Goal: Transaction & Acquisition: Purchase product/service

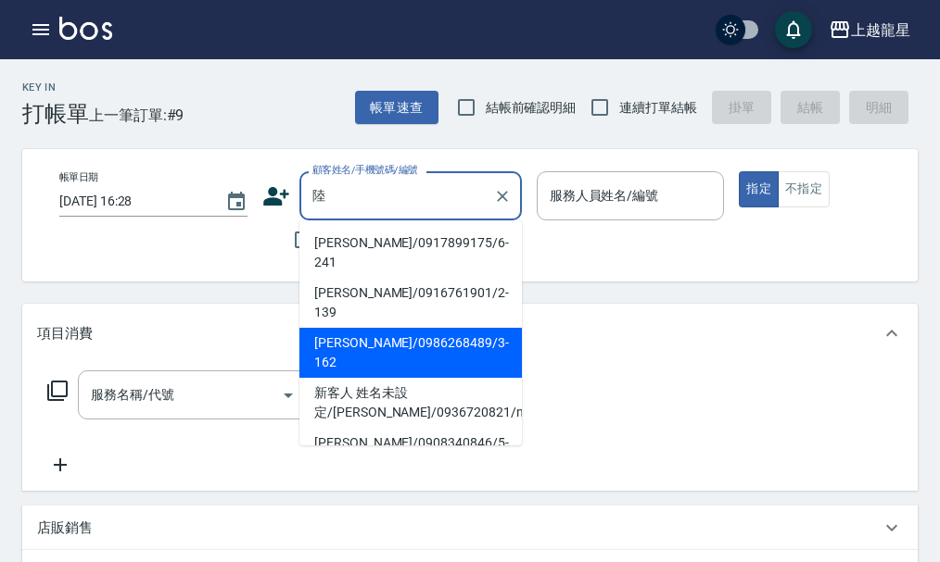
click at [348, 328] on li "[PERSON_NAME]/0986268489/3-162" at bounding box center [410, 353] width 222 height 50
type input "[PERSON_NAME]/0986268489/3-162"
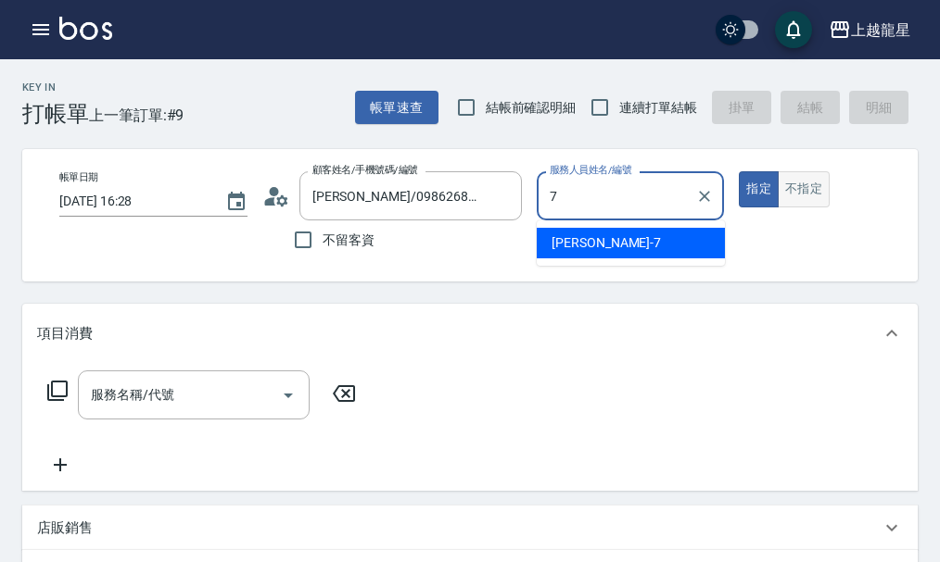
type input "雅君-7"
type button "true"
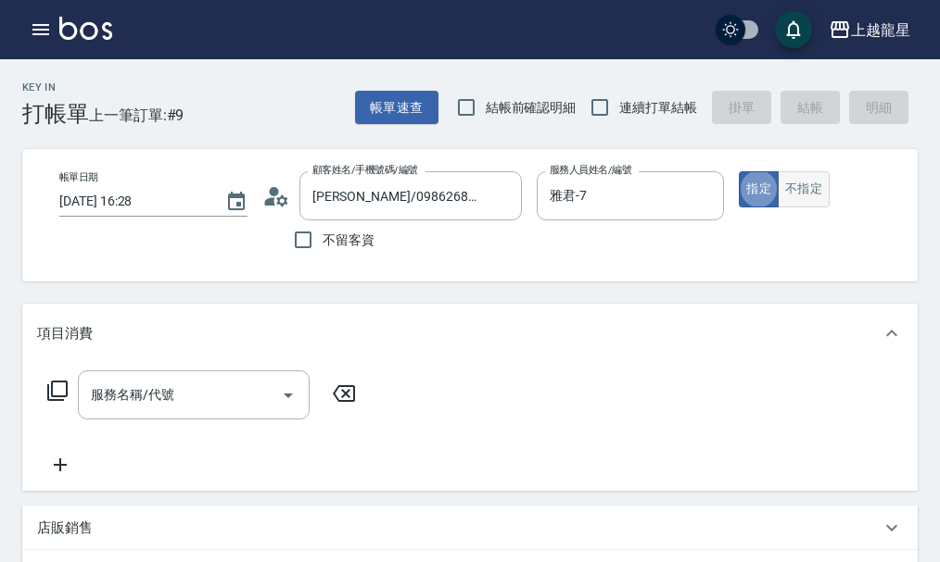
click at [808, 179] on button "不指定" at bounding box center [803, 189] width 52 height 36
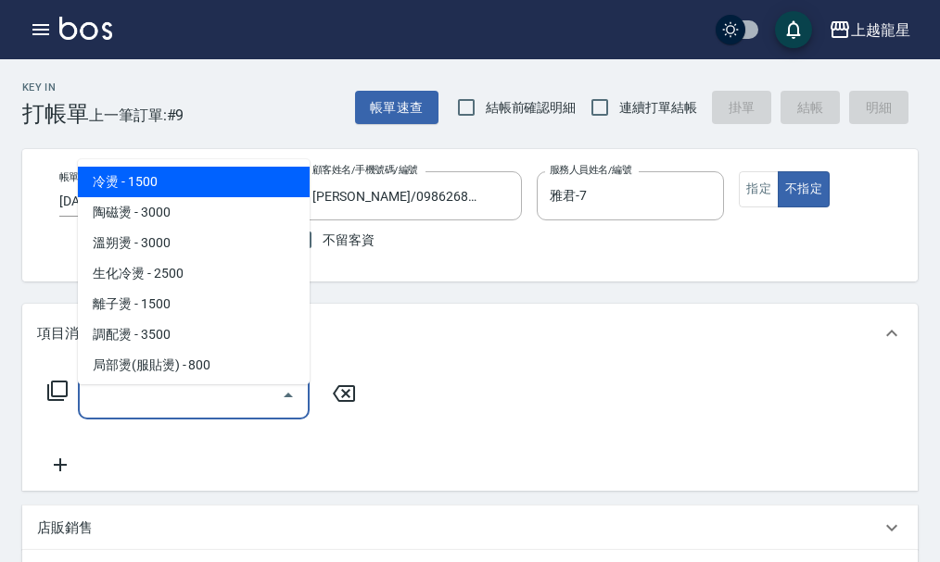
click at [221, 406] on input "服務名稱/代號" at bounding box center [179, 395] width 187 height 32
click at [225, 184] on span "冷燙 - 1500" at bounding box center [194, 182] width 232 height 31
type input "冷燙(201)"
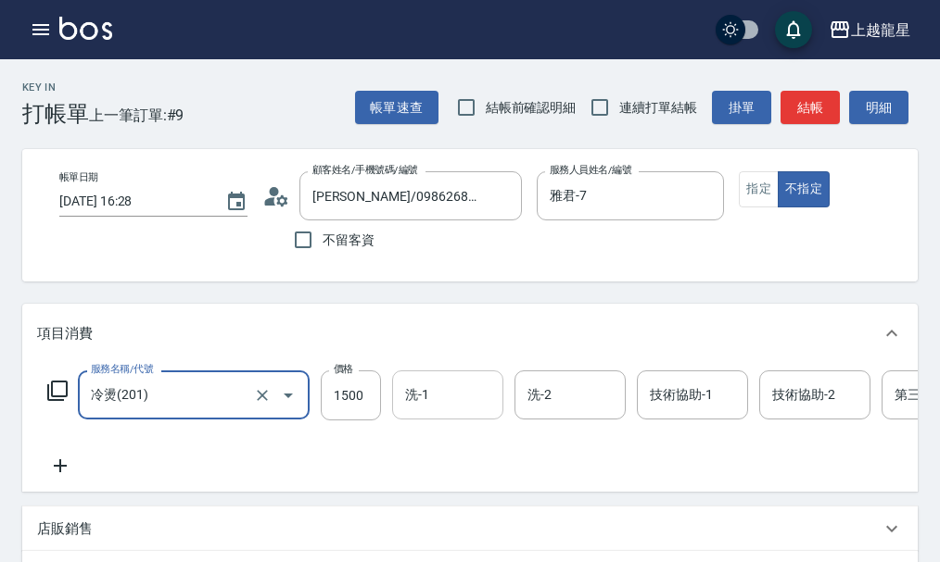
click at [446, 411] on input "洗-1" at bounding box center [447, 395] width 95 height 32
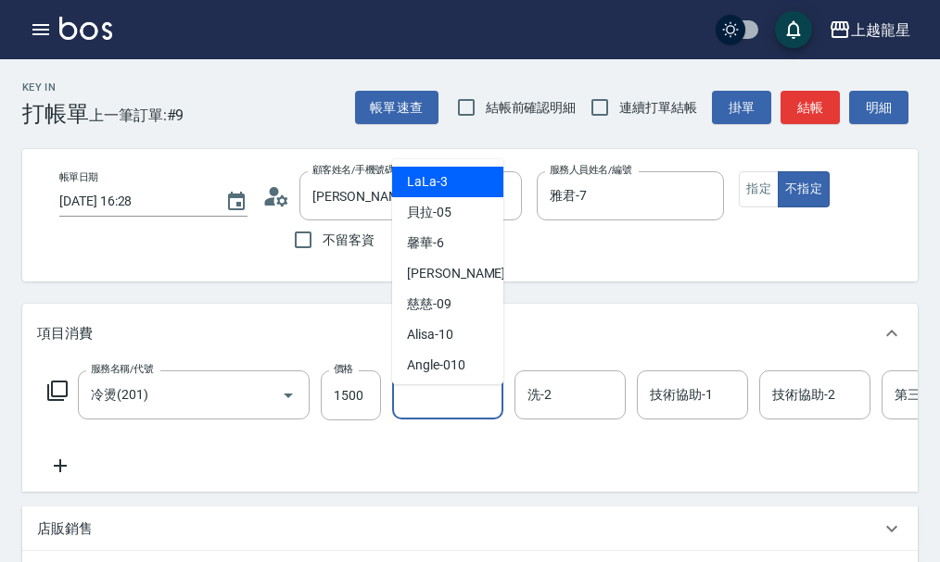
type input "1"
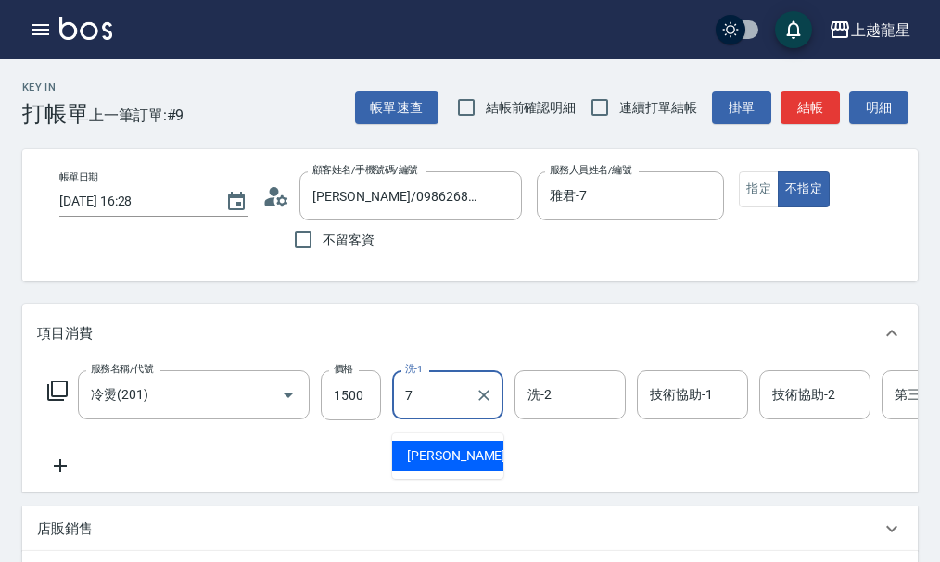
type input "雅君-7"
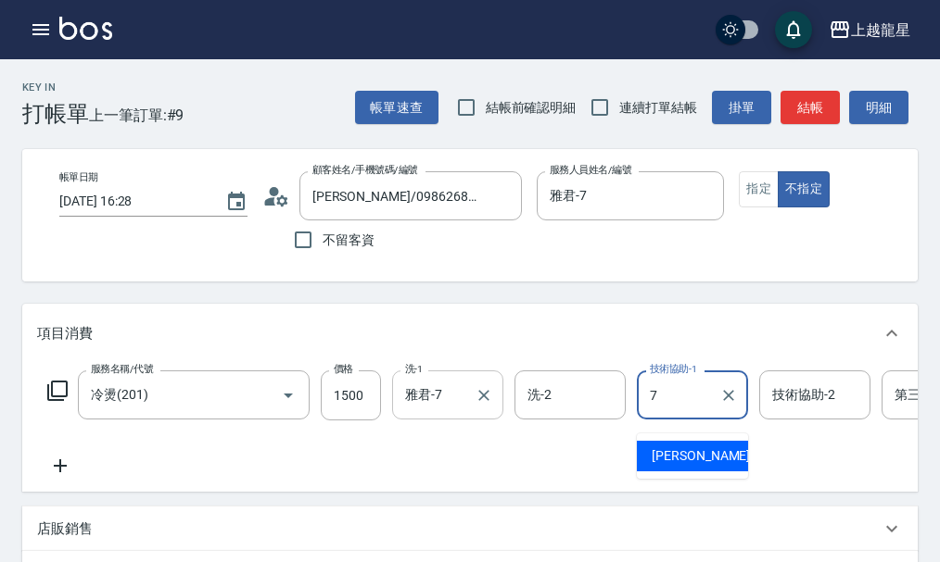
type input "雅君-7"
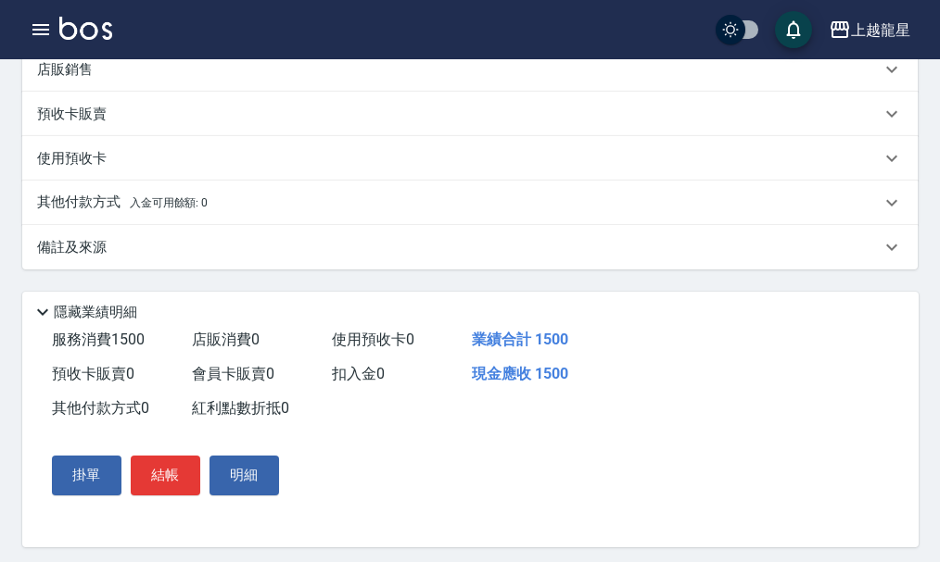
scroll to position [463, 0]
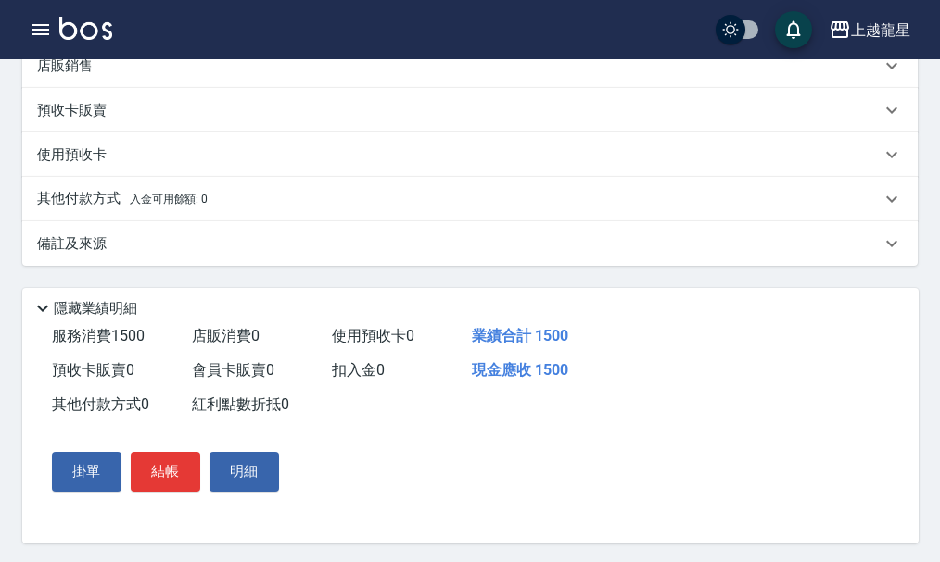
click at [81, 254] on p "備註及來源" at bounding box center [71, 243] width 69 height 19
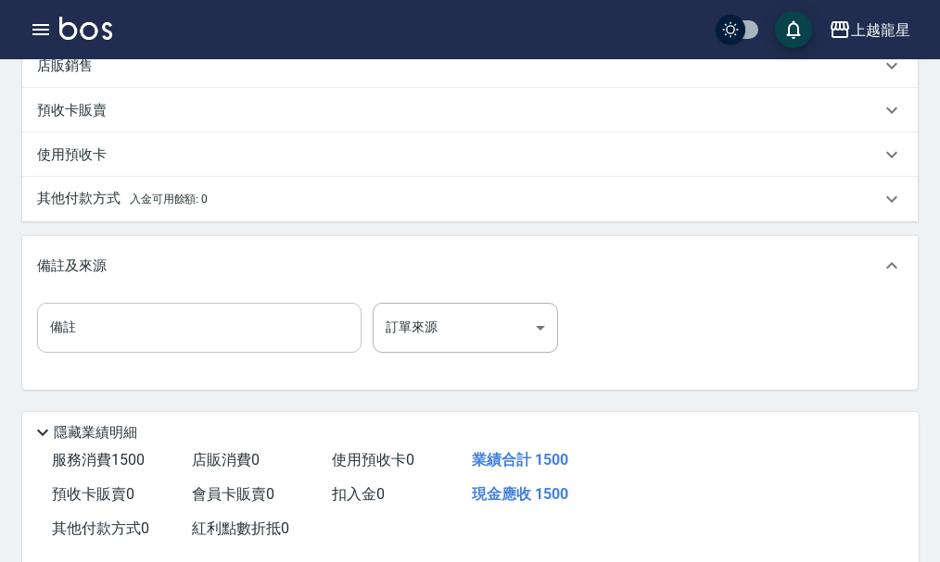
click at [94, 353] on input "備註" at bounding box center [199, 328] width 324 height 50
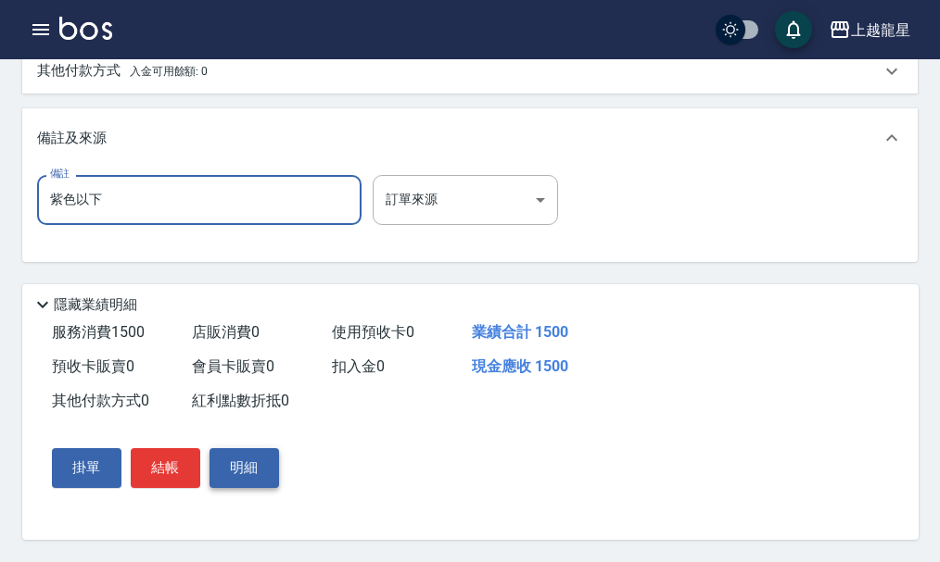
scroll to position [627, 0]
type input "紫色以下"
click at [177, 455] on button "結帳" at bounding box center [165, 467] width 69 height 39
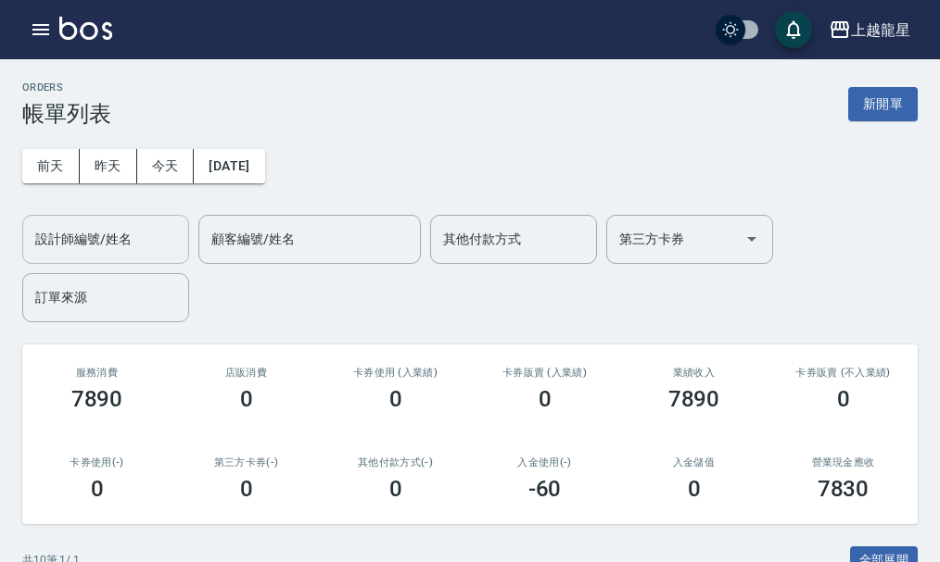
click at [163, 217] on div "設計師編號/姓名" at bounding box center [105, 239] width 167 height 49
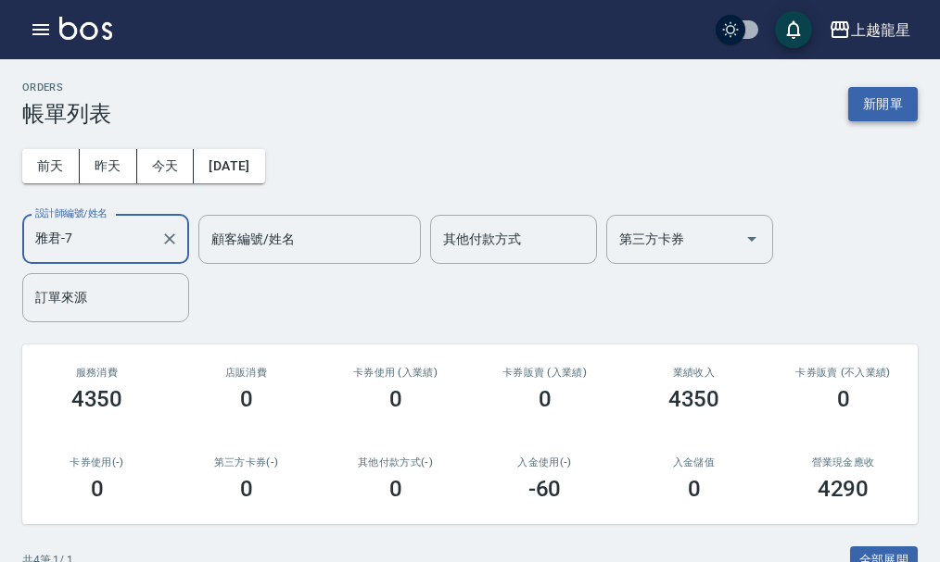
type input "雅君-7"
click at [878, 107] on button "新開單" at bounding box center [882, 104] width 69 height 34
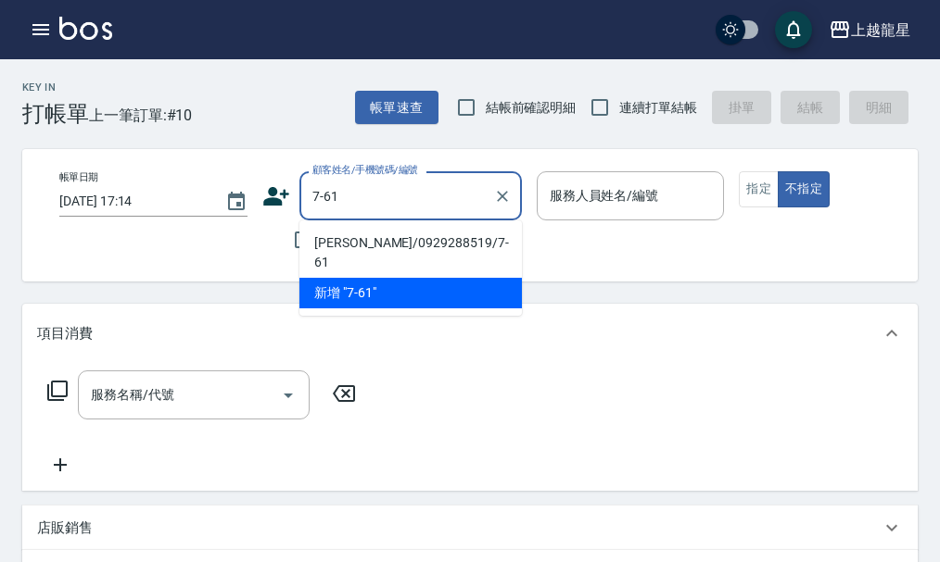
click at [390, 242] on li "[PERSON_NAME]/0929288519/7-61" at bounding box center [410, 253] width 222 height 50
type input "[PERSON_NAME]/0929288519/7-61"
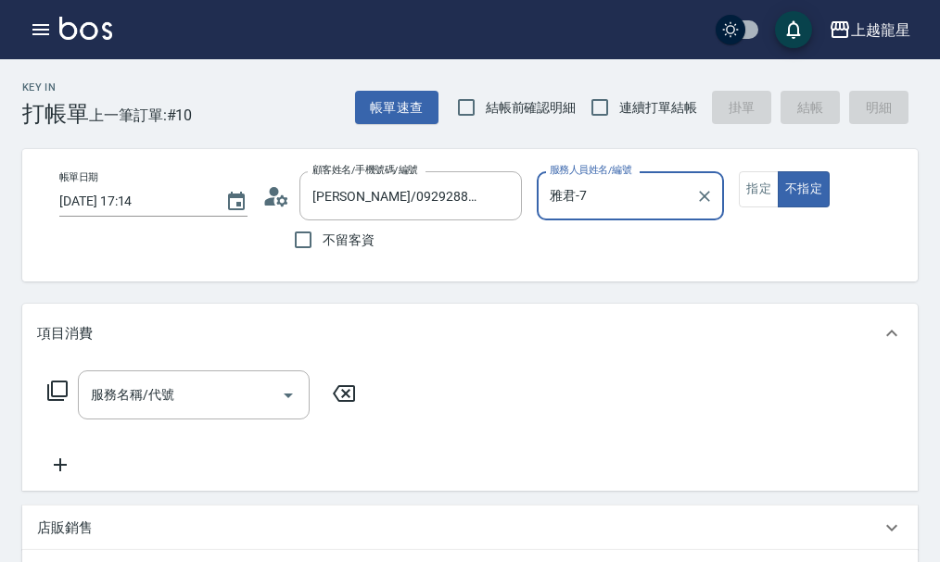
type input "雅君-7"
click at [767, 198] on button "指定" at bounding box center [758, 189] width 40 height 36
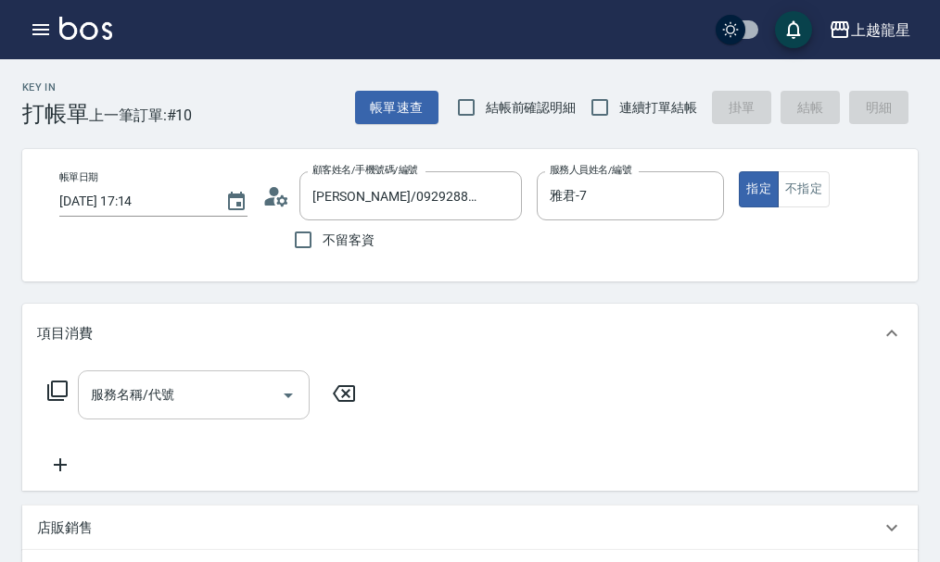
click at [184, 405] on input "服務名稱/代號" at bounding box center [179, 395] width 187 height 32
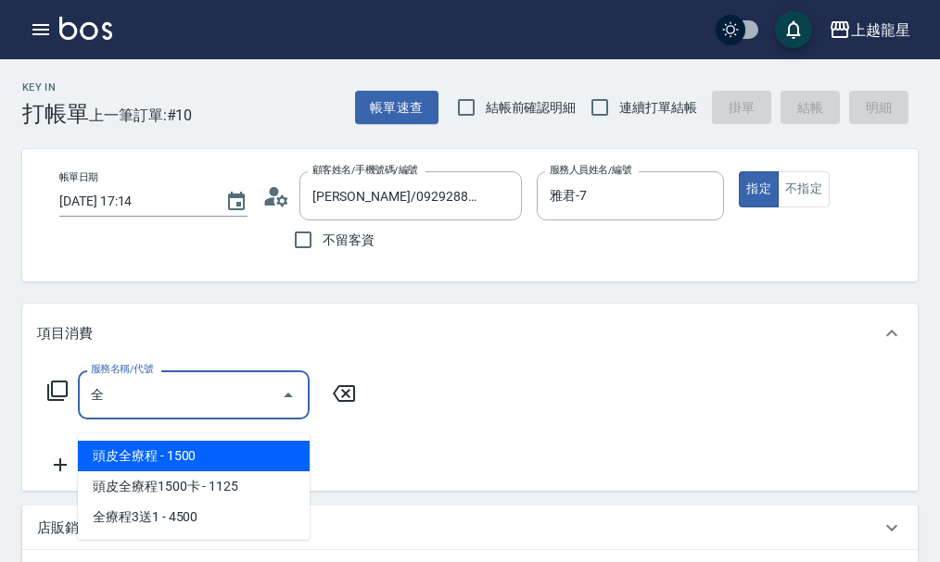
click at [149, 453] on span "頭皮全療程 - 1500" at bounding box center [194, 456] width 232 height 31
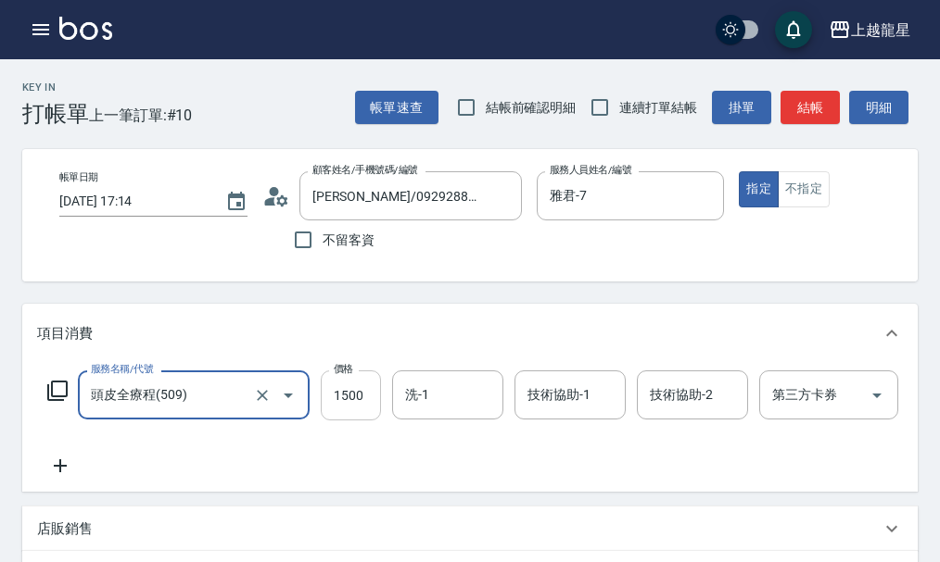
type input "頭皮全療程(509)"
click at [346, 410] on input "1500" at bounding box center [351, 396] width 60 height 50
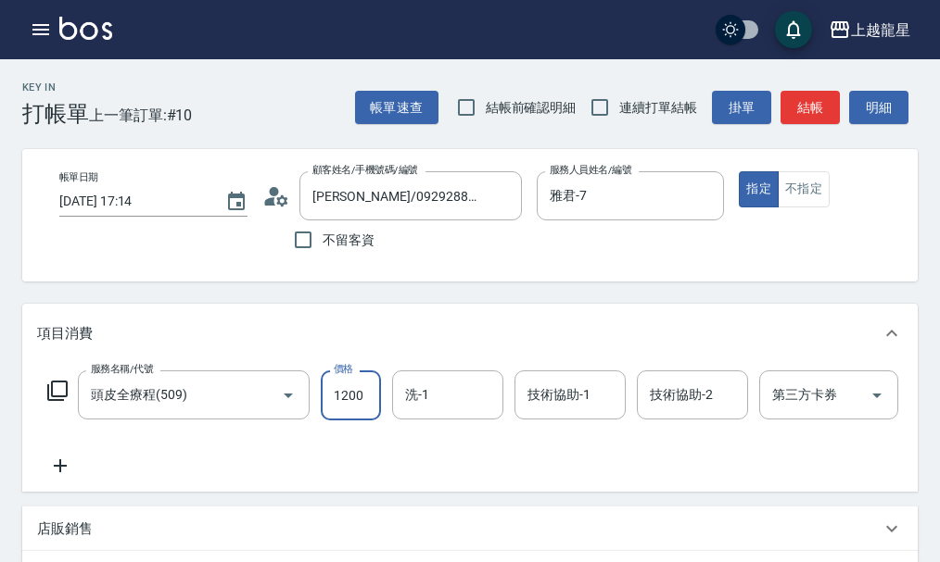
type input "1200"
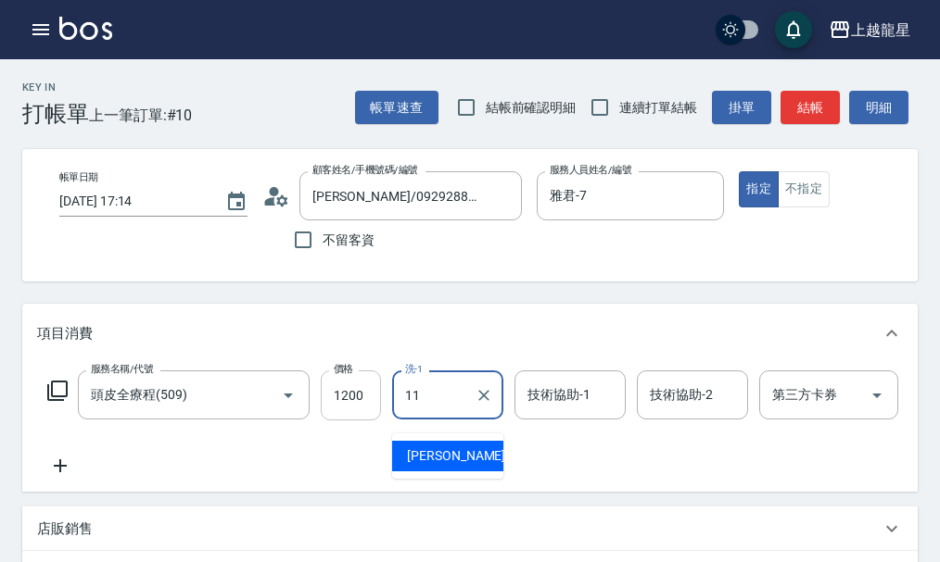
type input "[PERSON_NAME]-11"
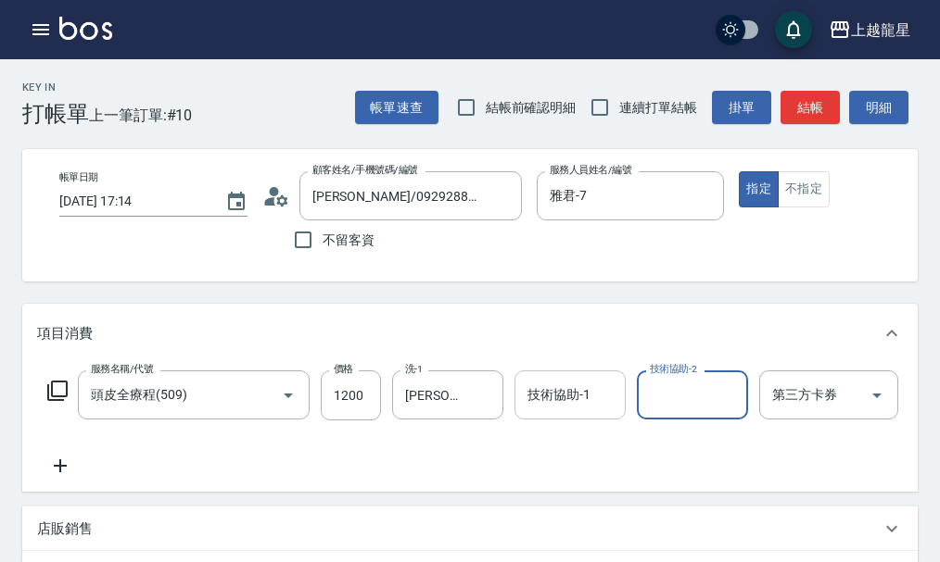
click at [601, 398] on input "技術協助-1" at bounding box center [570, 395] width 95 height 32
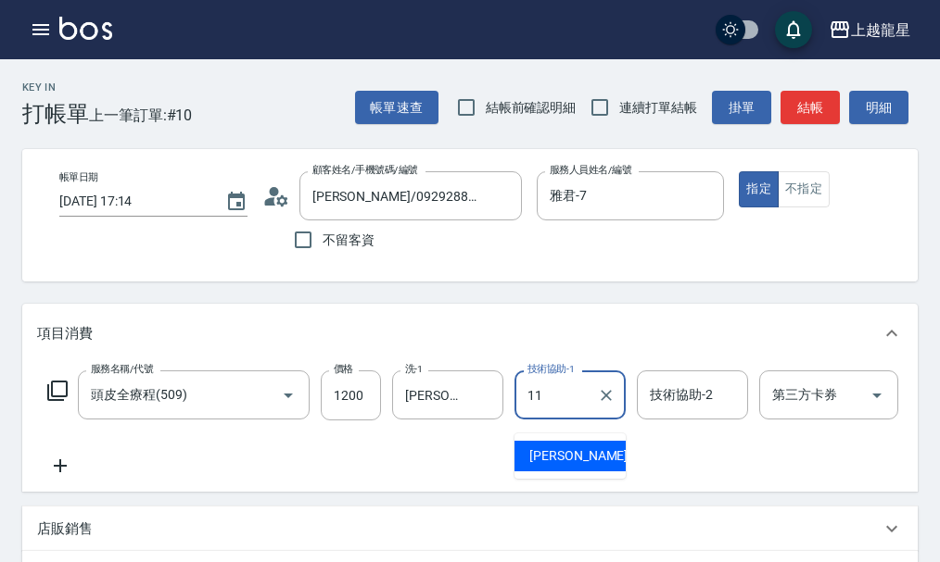
type input "[PERSON_NAME]-11"
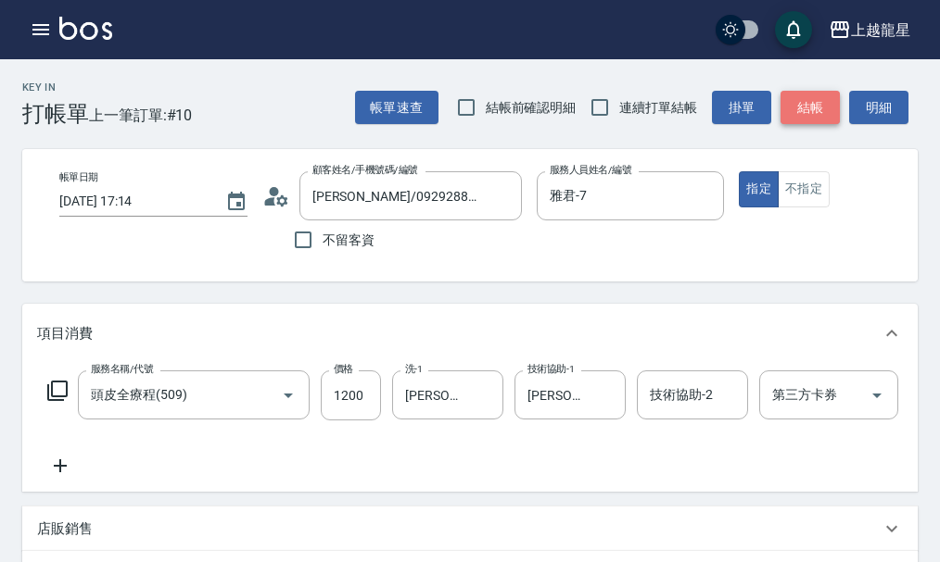
click at [811, 109] on button "結帳" at bounding box center [809, 108] width 59 height 34
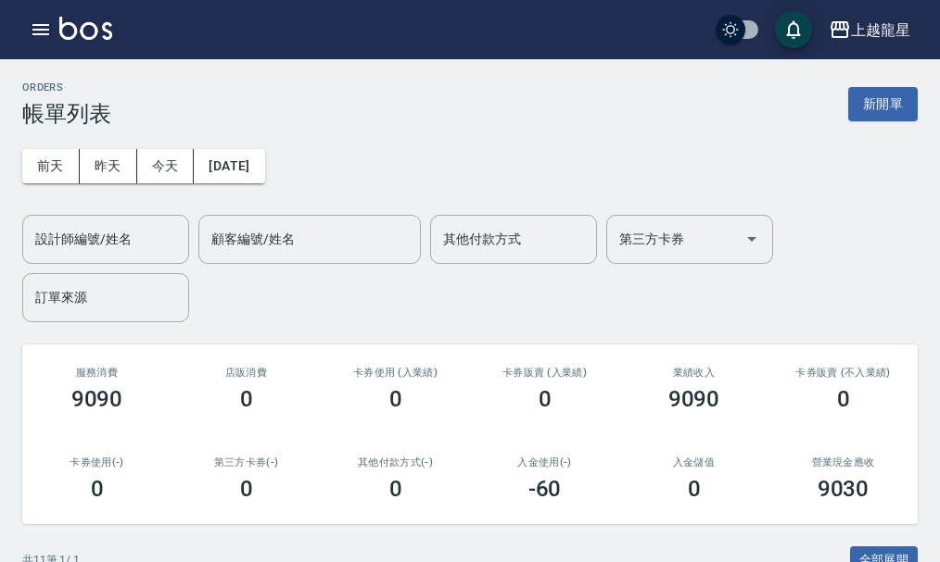
click at [94, 32] on img at bounding box center [85, 28] width 53 height 23
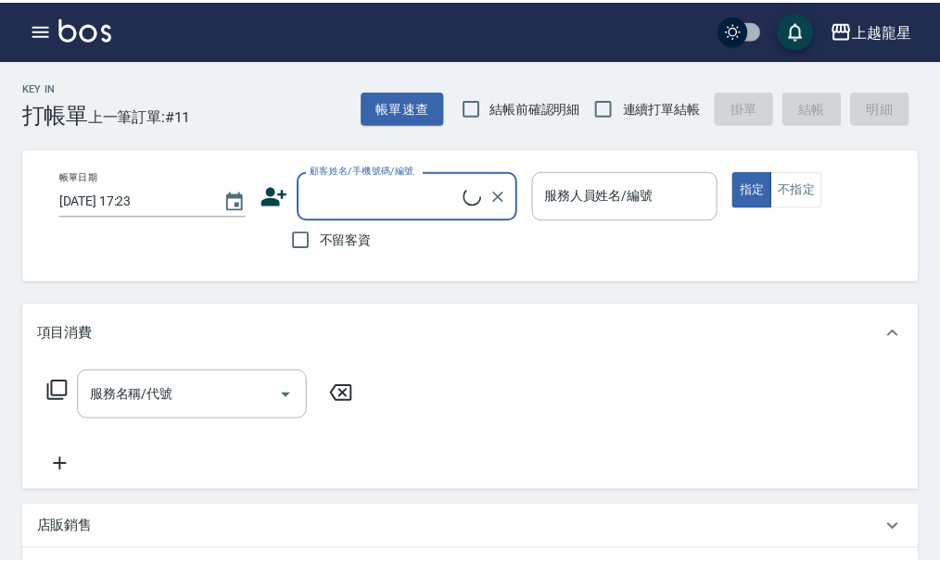
scroll to position [93, 0]
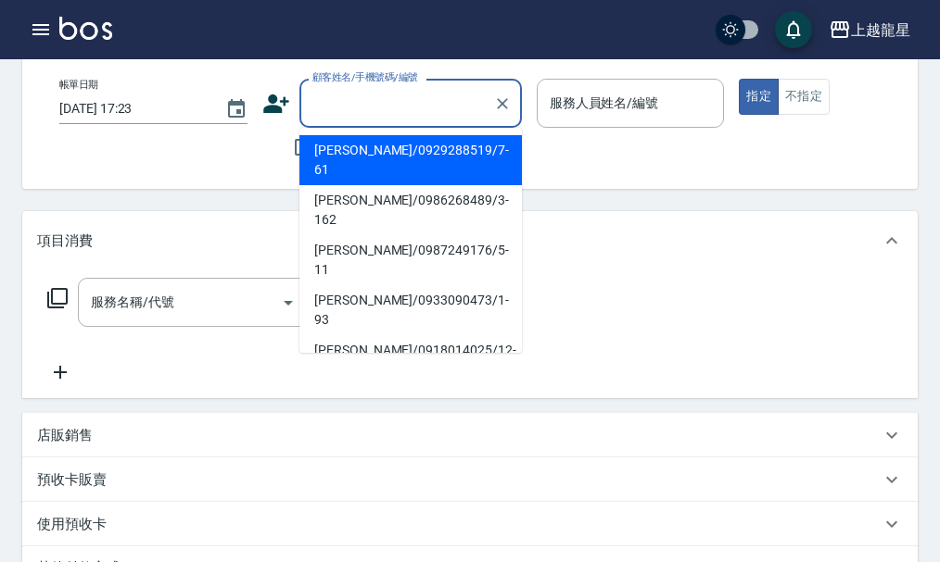
click at [374, 113] on input "顧客姓名/手機號碼/編號" at bounding box center [397, 103] width 178 height 32
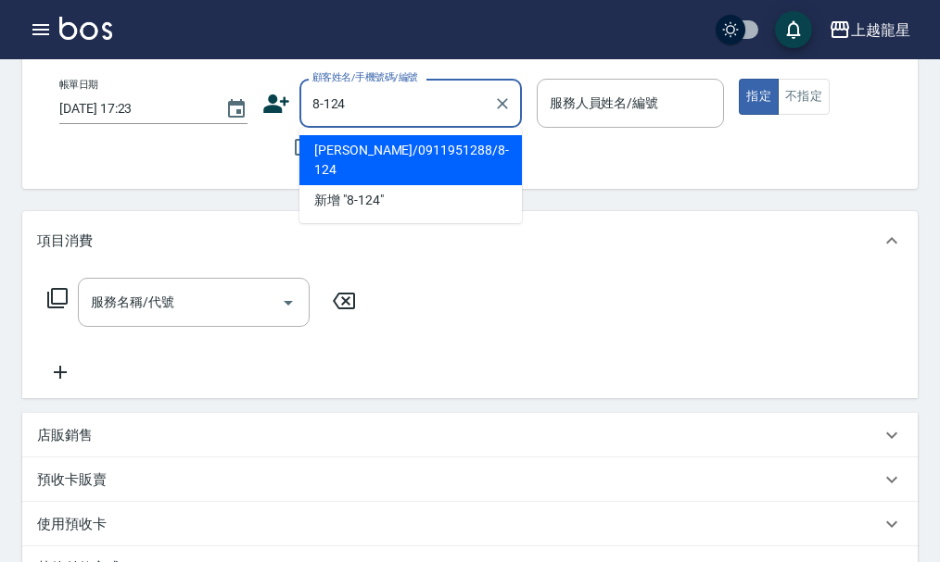
click at [412, 157] on li "[PERSON_NAME]/0911951288/8-124" at bounding box center [410, 160] width 222 height 50
type input "[PERSON_NAME]/0911951288/8-124"
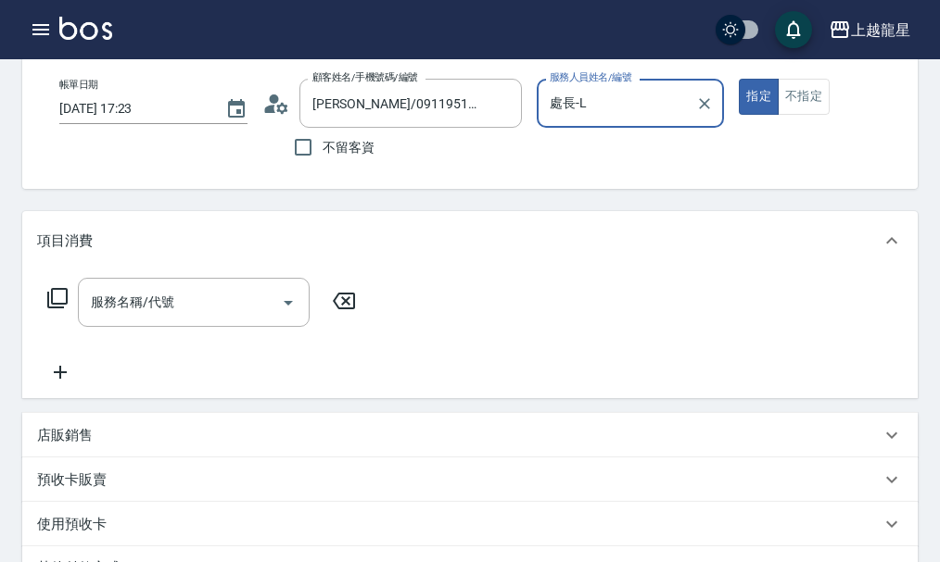
type input "處長-L"
click at [700, 101] on icon "Clear" at bounding box center [704, 104] width 19 height 19
click at [538, 113] on div "服務人員姓名/編號" at bounding box center [630, 103] width 188 height 49
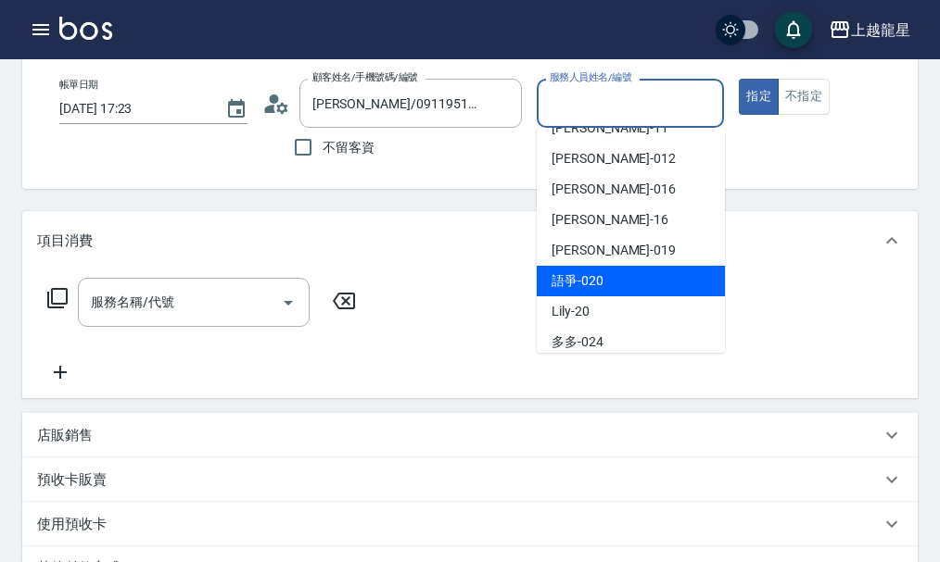
scroll to position [340, 0]
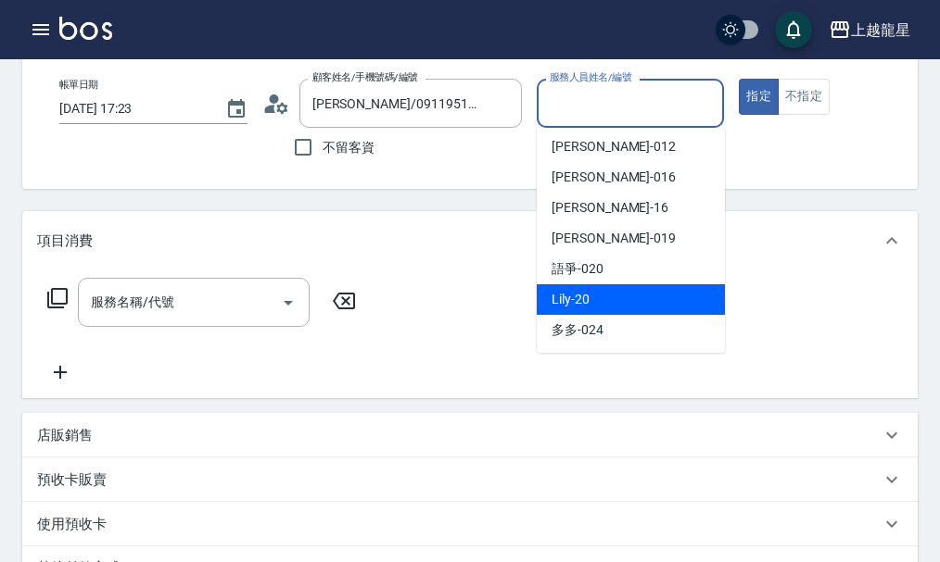
click at [569, 297] on span "Lily -20" at bounding box center [570, 299] width 38 height 19
type input "Lily-20"
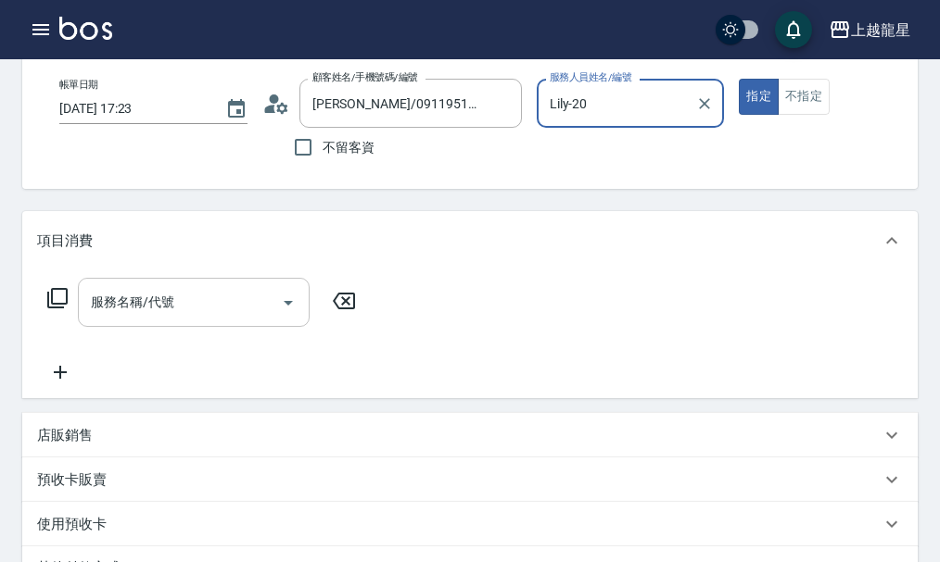
click at [158, 318] on div "服務名稱/代號 服務名稱/代號" at bounding box center [194, 302] width 232 height 49
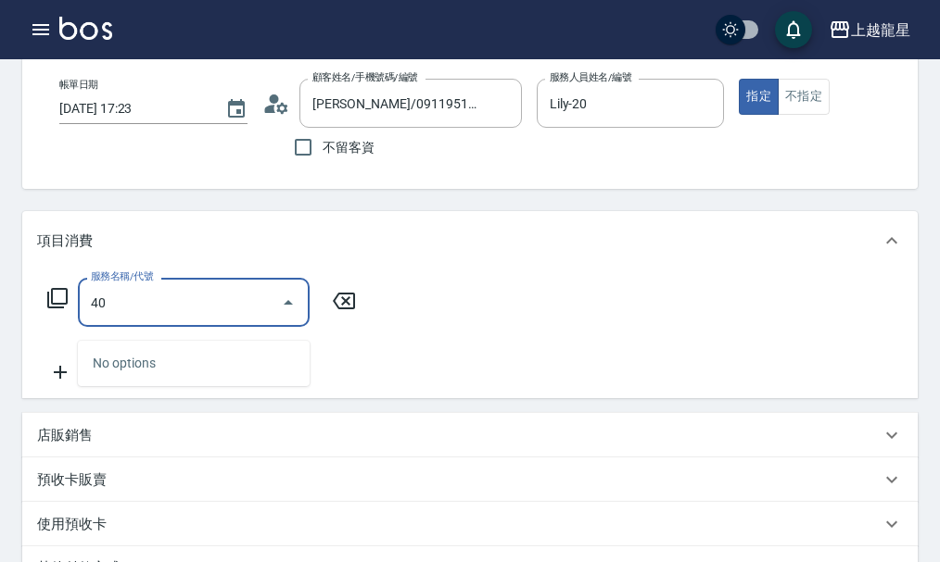
type input "4"
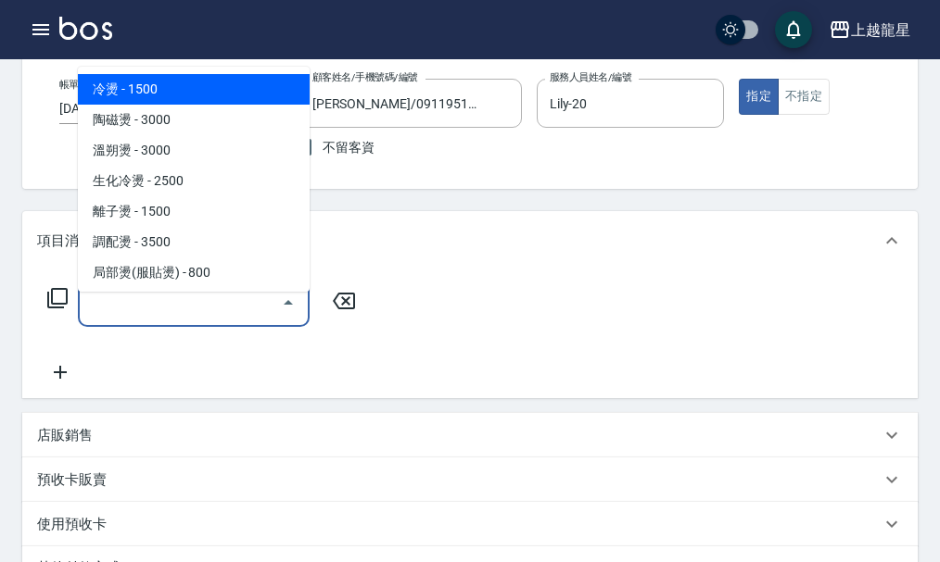
click at [187, 99] on span "冷燙 - 1500" at bounding box center [194, 89] width 232 height 31
type input "冷燙(201)"
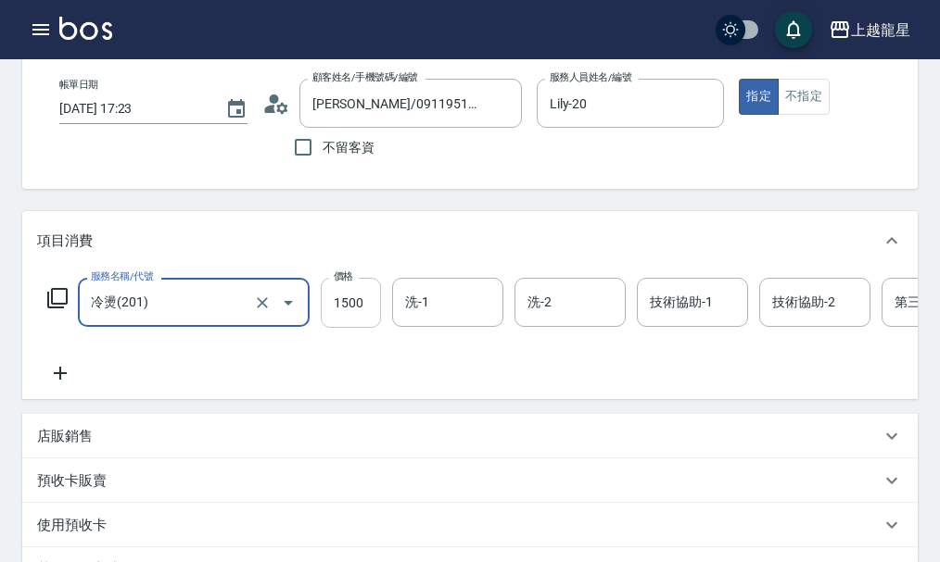
click at [377, 319] on input "1500" at bounding box center [351, 303] width 60 height 50
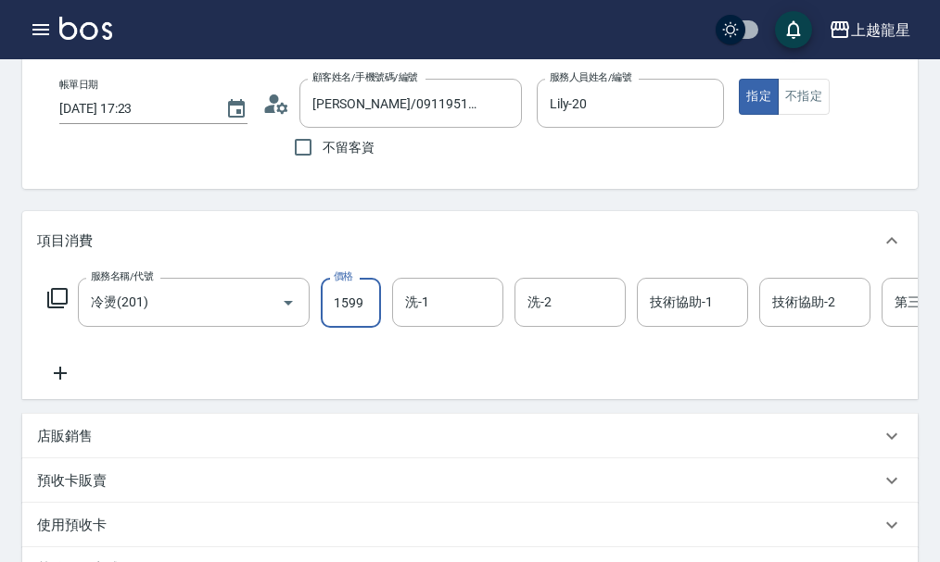
type input "1599"
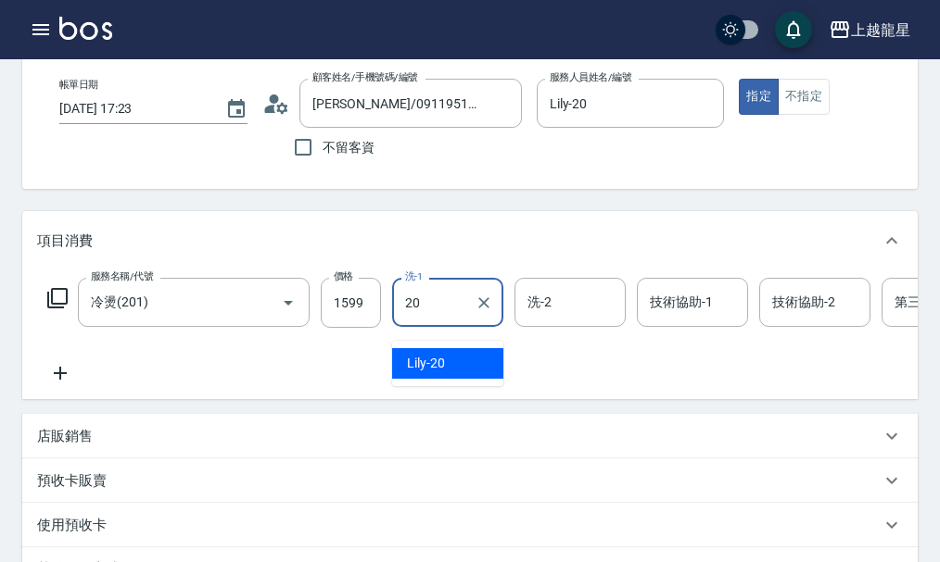
type input "Lily-20"
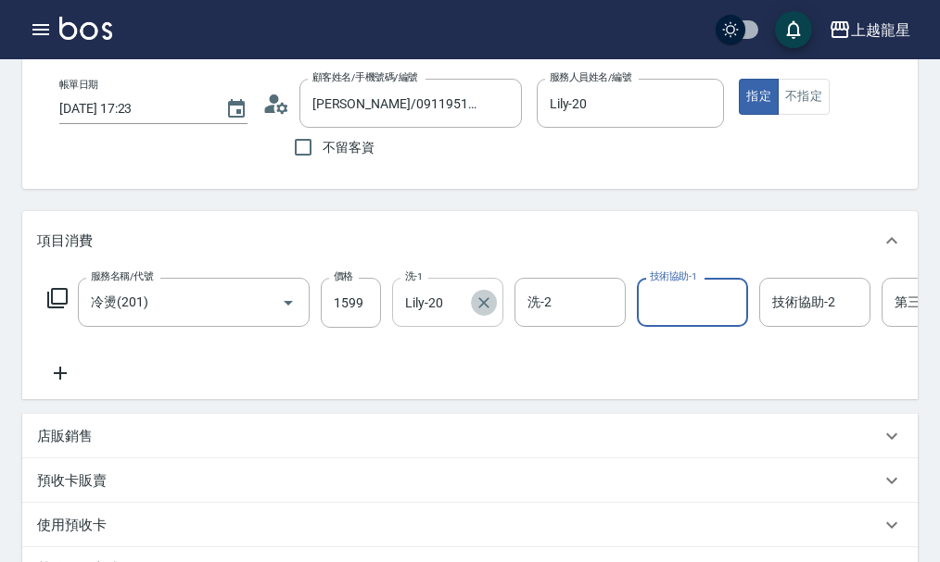
click at [486, 309] on icon "Clear" at bounding box center [483, 302] width 11 height 11
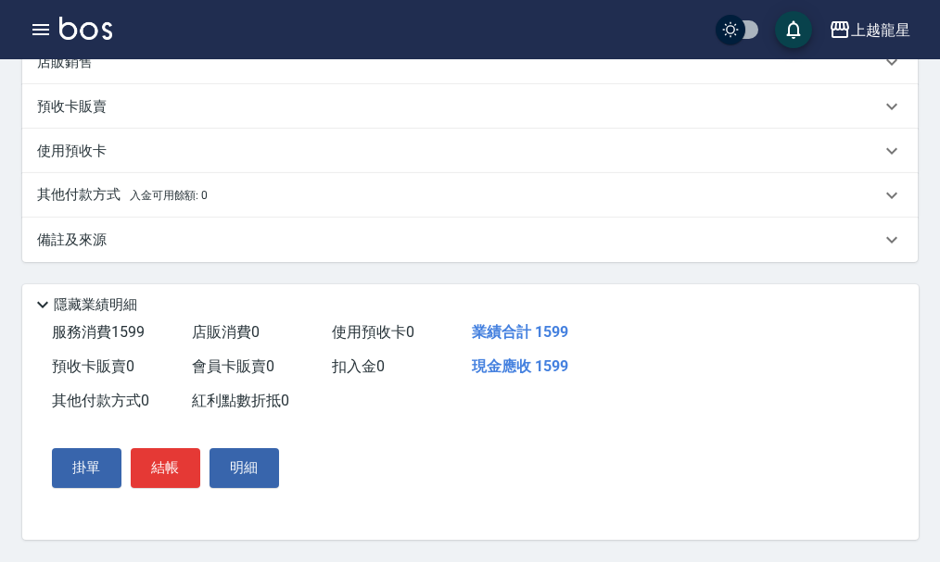
scroll to position [503, 0]
click at [179, 479] on button "結帳" at bounding box center [165, 467] width 69 height 39
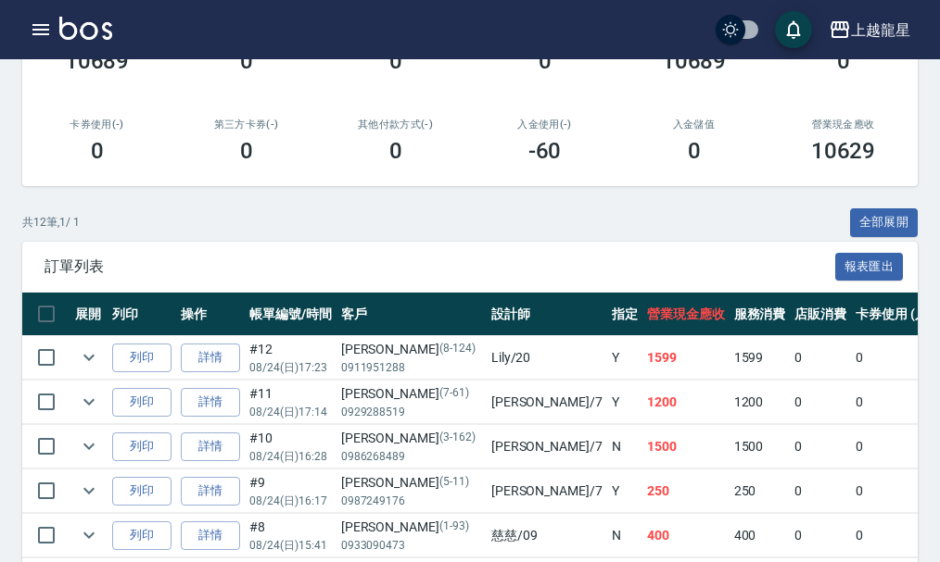
scroll to position [371, 0]
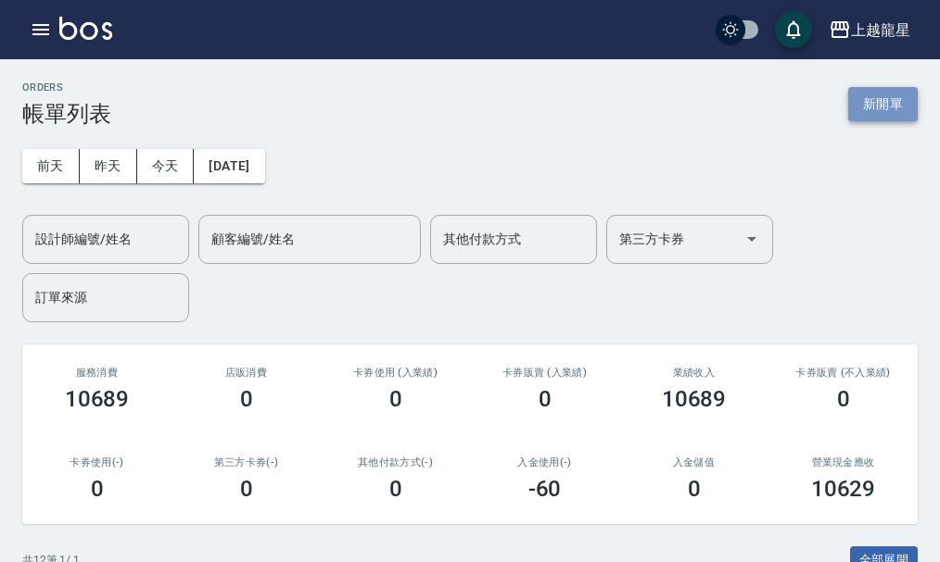
click at [887, 97] on button "新開單" at bounding box center [882, 104] width 69 height 34
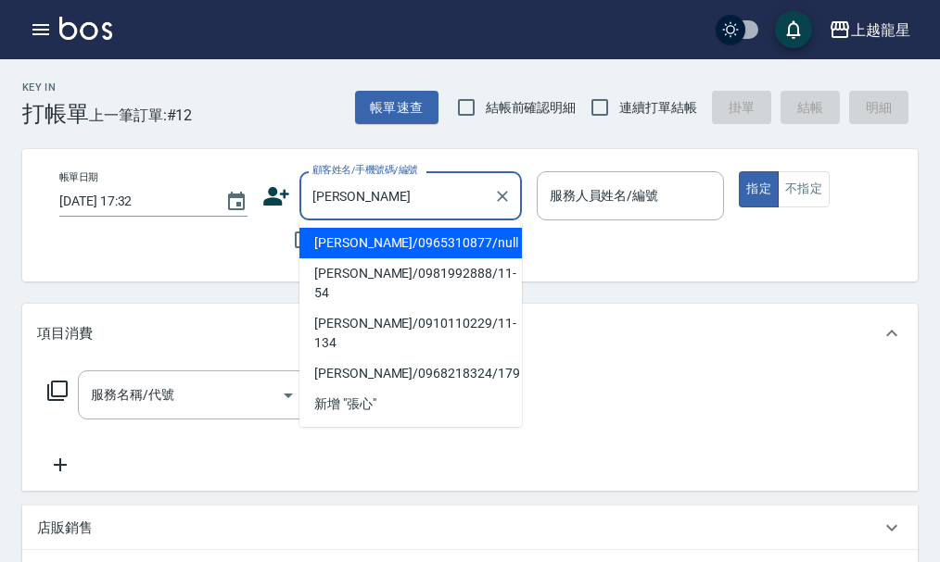
click at [340, 246] on li "張心汝/0965310877/null" at bounding box center [410, 243] width 222 height 31
type input "張心汝/0965310877/null"
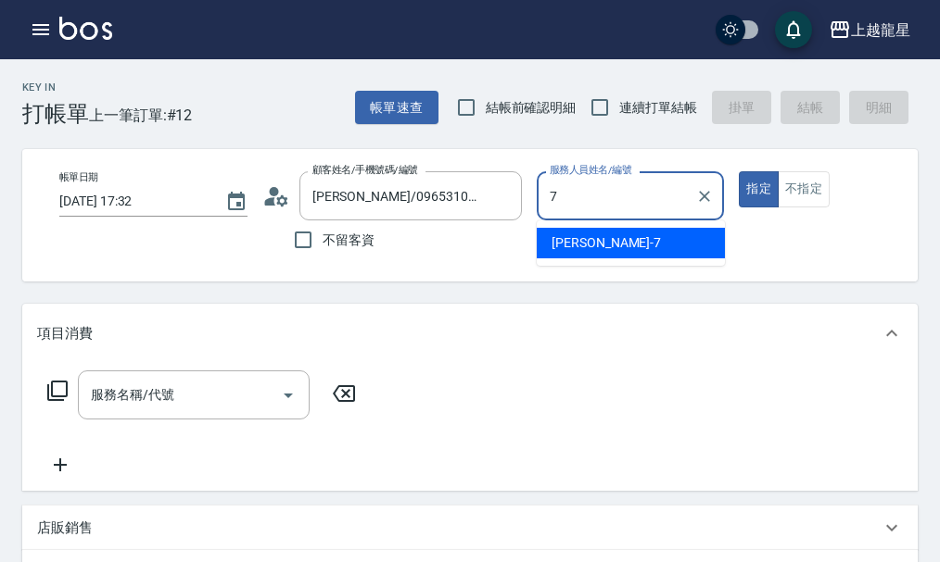
type input "雅君-7"
type button "true"
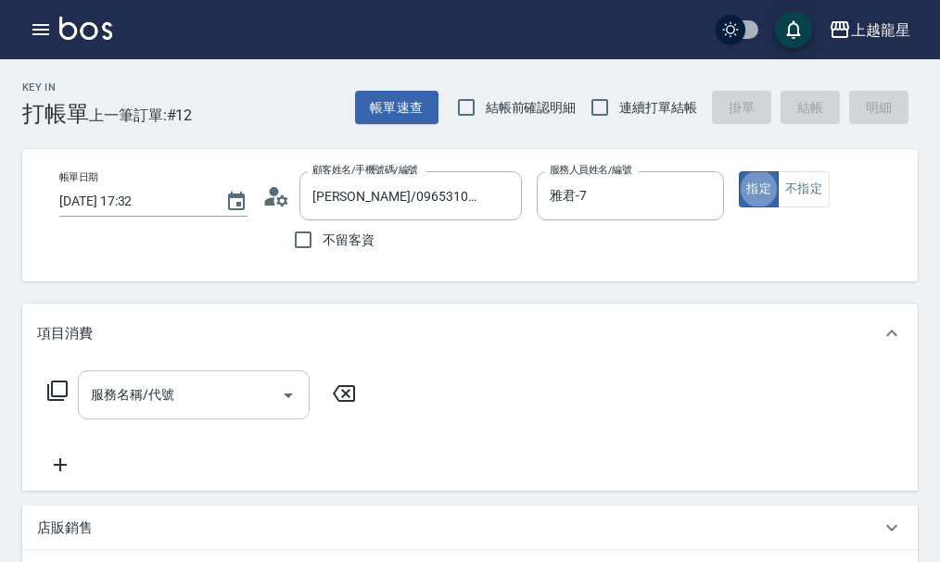
click at [138, 411] on input "服務名稱/代號" at bounding box center [179, 395] width 187 height 32
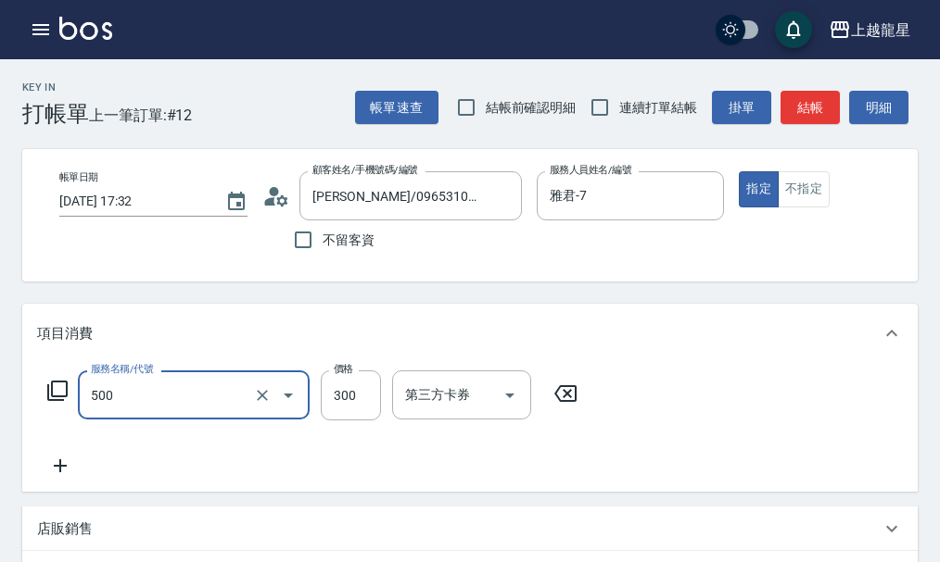
type input "一般洗髮(500)"
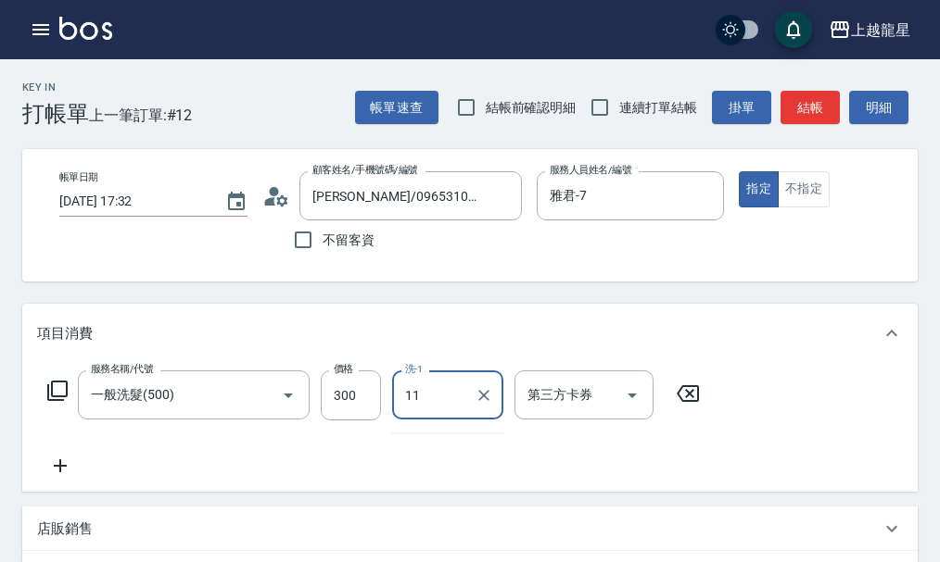
type input "[PERSON_NAME]-11"
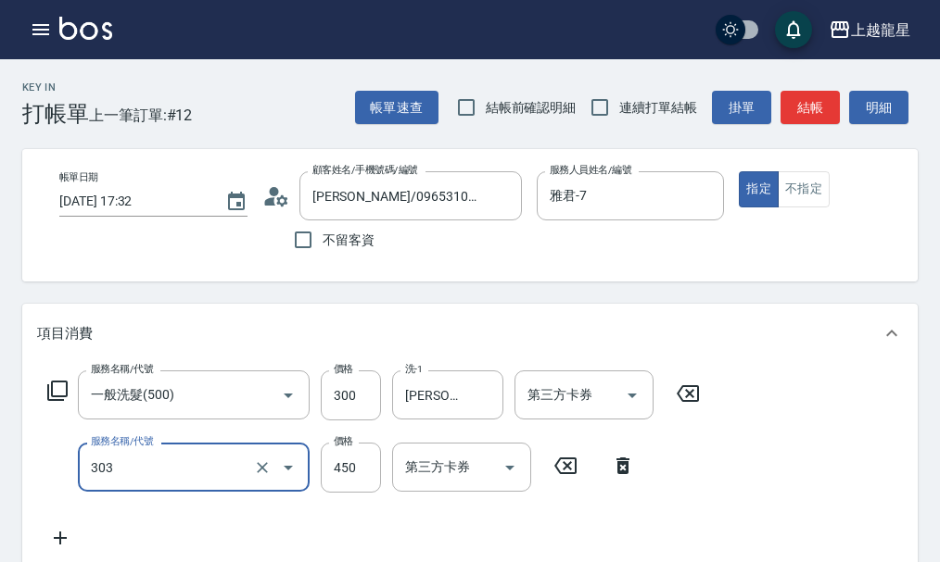
type input "剪髮(303)"
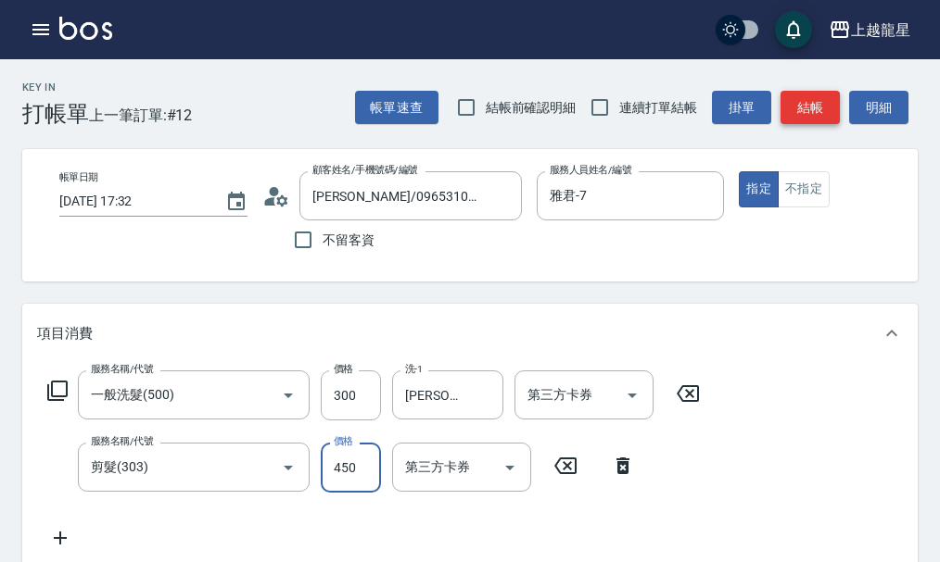
click at [809, 113] on button "結帳" at bounding box center [809, 108] width 59 height 34
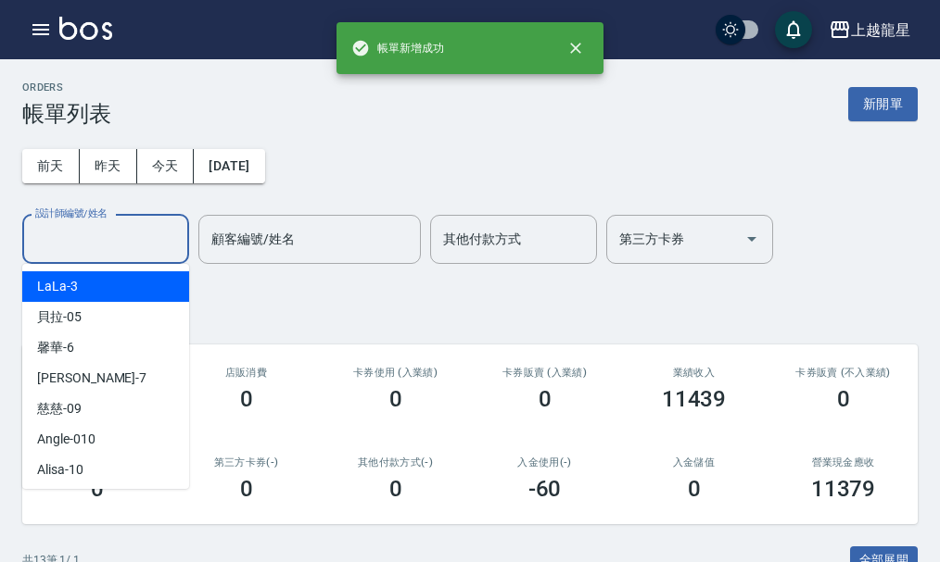
click at [114, 229] on div "設計師編號/姓名 設計師編號/姓名" at bounding box center [105, 239] width 167 height 49
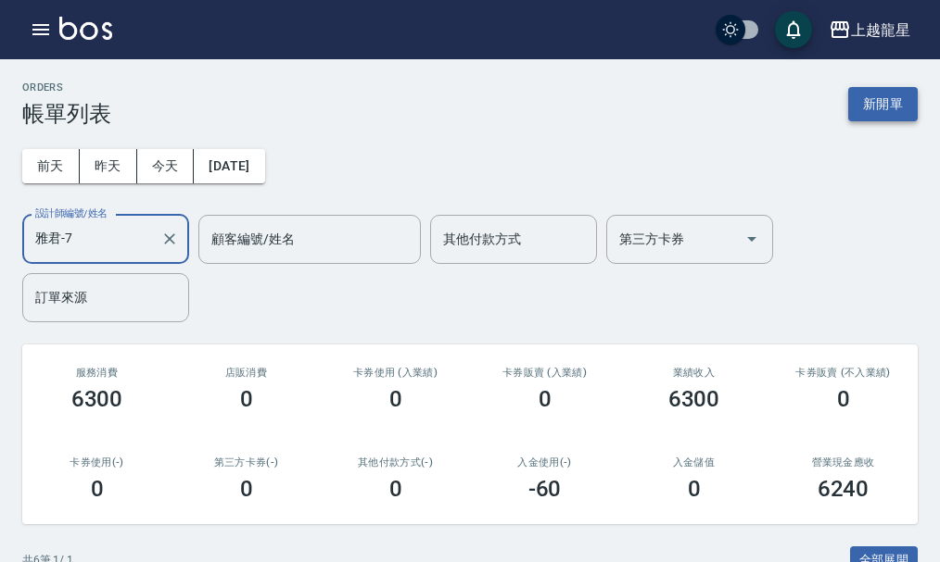
type input "雅君-7"
click at [877, 98] on button "新開單" at bounding box center [882, 104] width 69 height 34
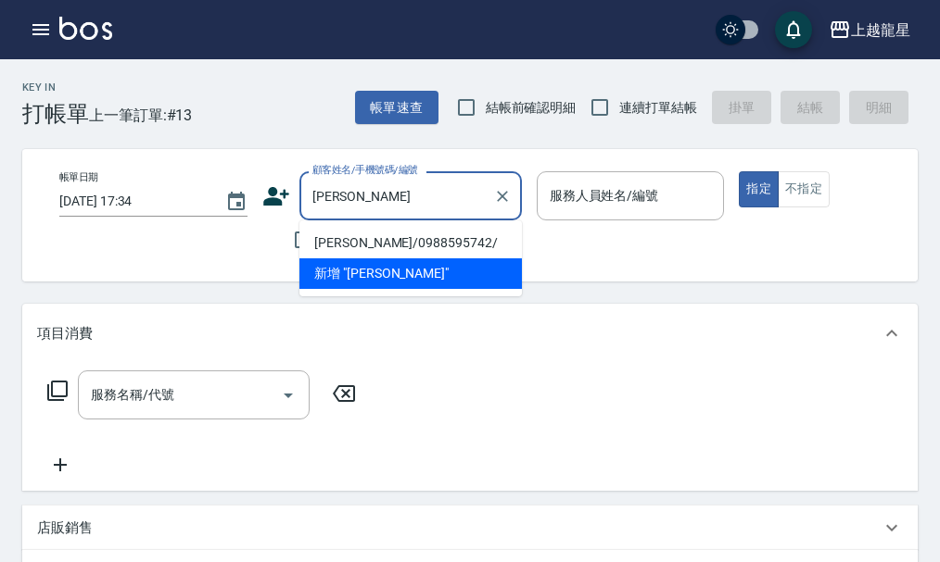
click at [376, 245] on li "陳柔妘/0988595742/" at bounding box center [410, 243] width 222 height 31
type input "陳柔妘/0988595742/"
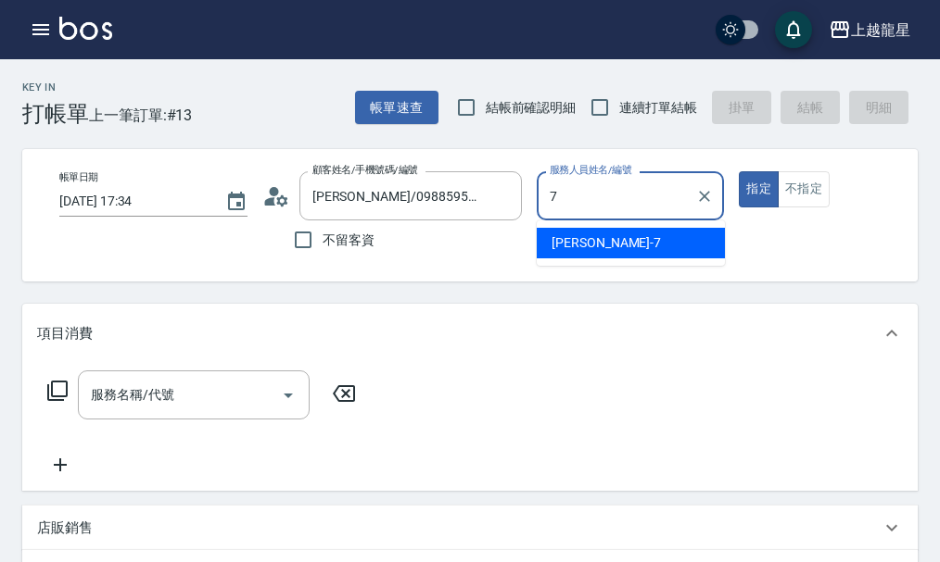
type input "雅君-7"
type button "true"
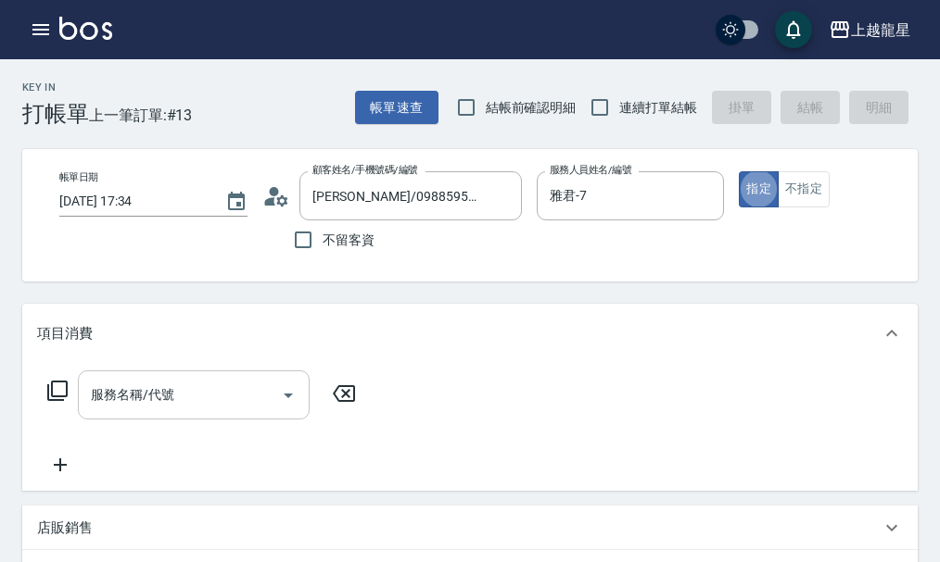
click at [173, 410] on input "服務名稱/代號" at bounding box center [179, 395] width 187 height 32
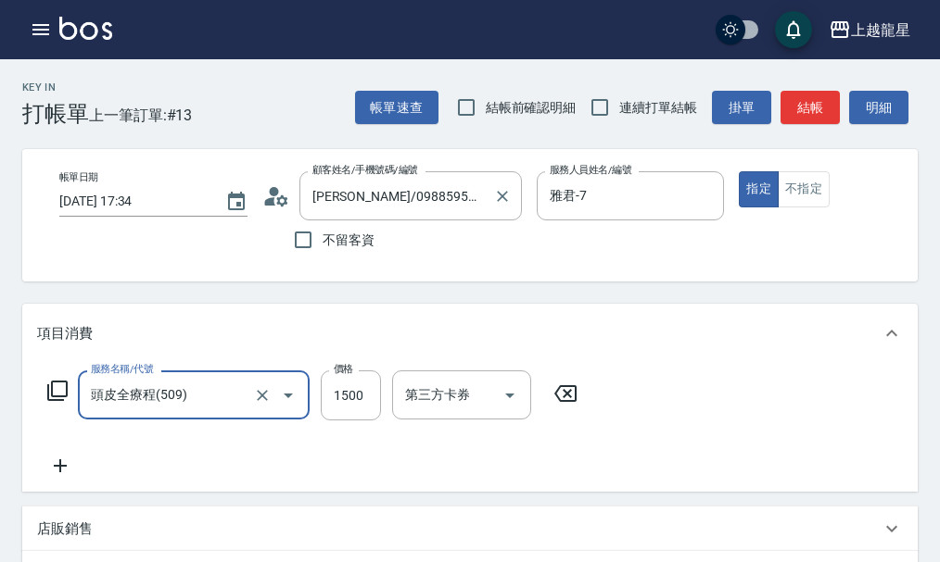
type input "頭皮全療程(509)"
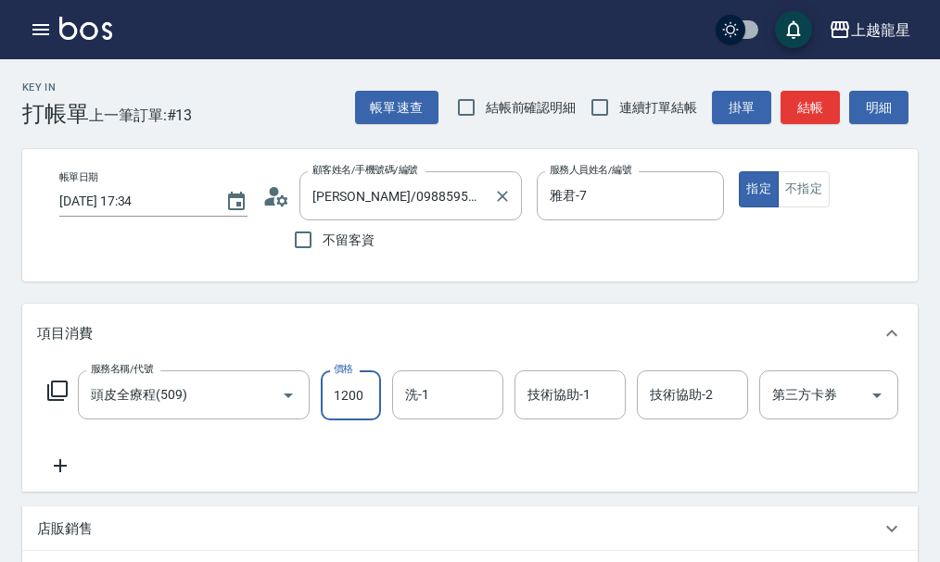
type input "1200"
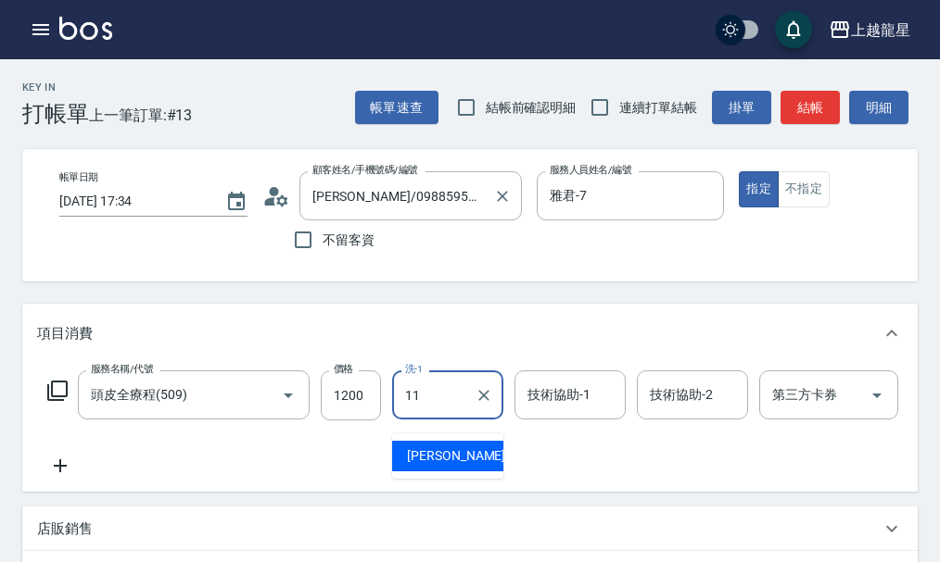
type input "[PERSON_NAME]-11"
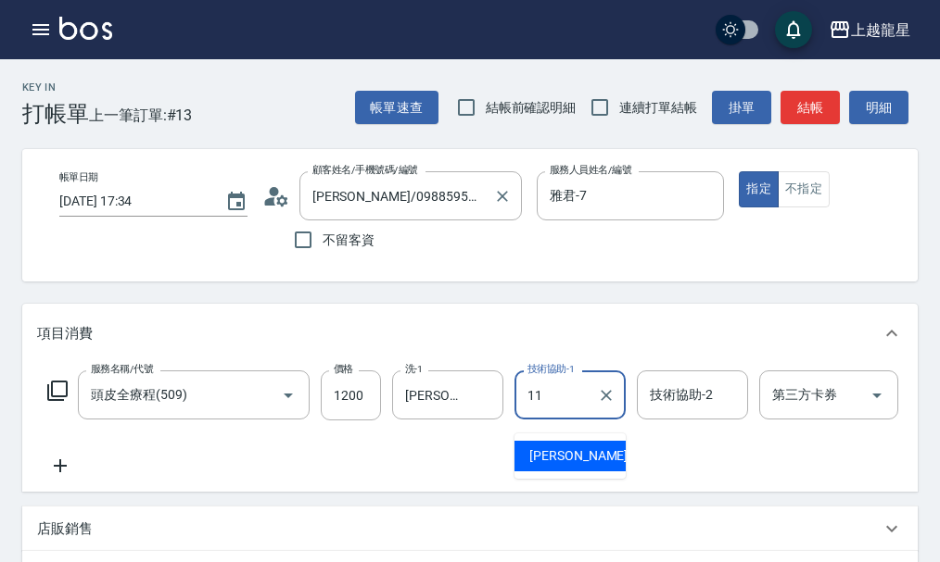
type input "[PERSON_NAME]-11"
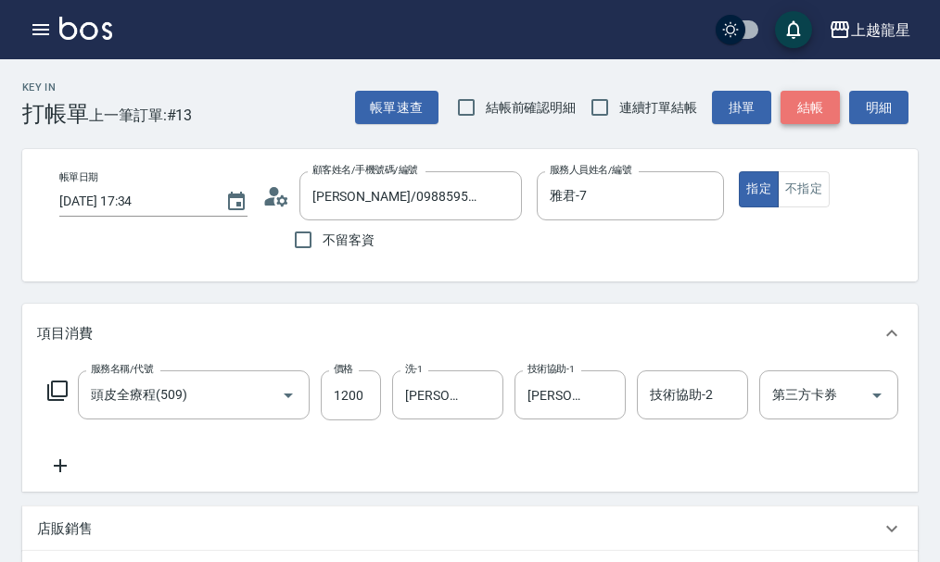
click at [819, 117] on button "結帳" at bounding box center [809, 108] width 59 height 34
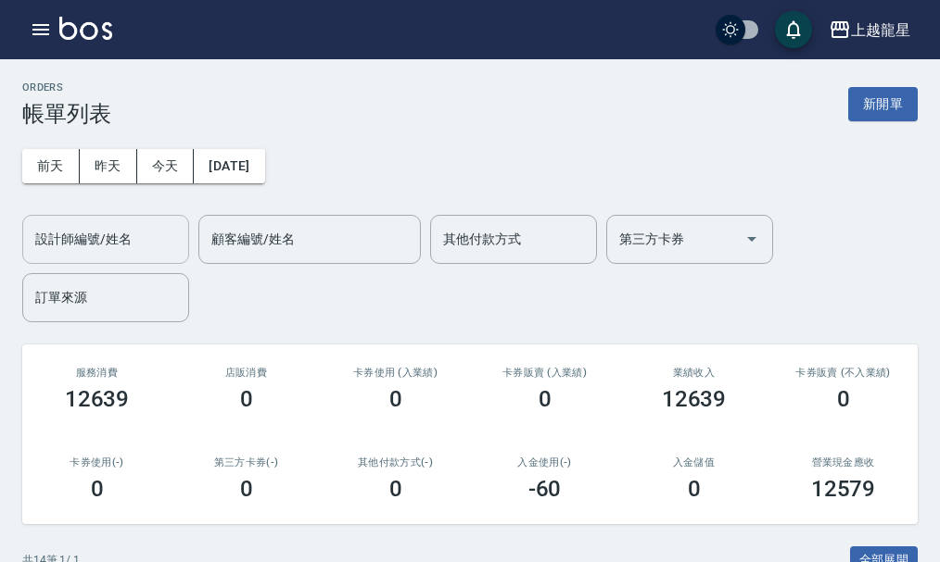
click at [96, 255] on div "設計師編號/姓名" at bounding box center [105, 239] width 167 height 49
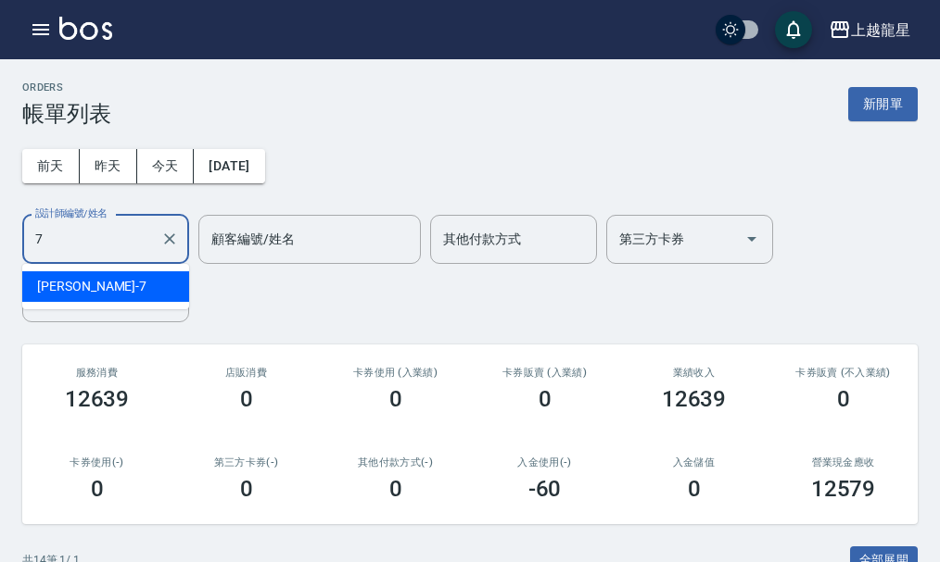
type input "雅君-7"
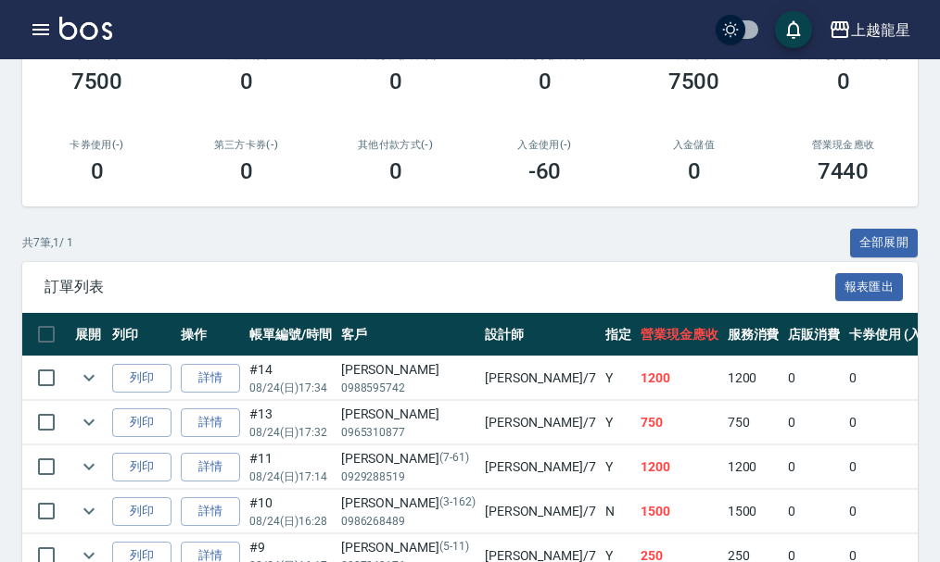
scroll to position [510, 0]
